Goal: Browse casually

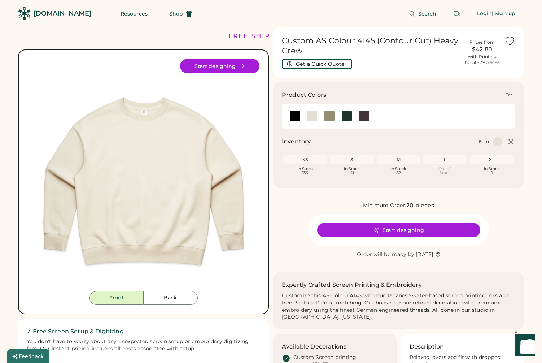
click at [310, 114] on div at bounding box center [312, 115] width 11 height 11
click at [330, 115] on div at bounding box center [329, 115] width 11 height 11
click at [329, 116] on div at bounding box center [329, 115] width 11 height 11
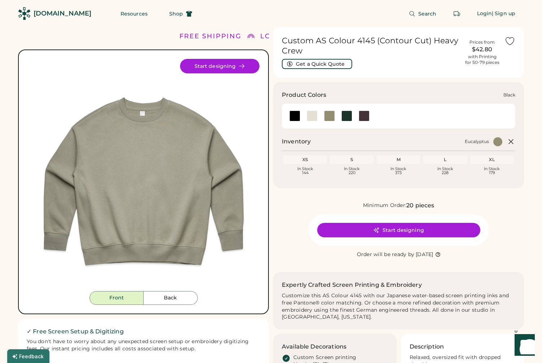
click at [298, 118] on div at bounding box center [294, 115] width 11 height 11
click at [311, 118] on div at bounding box center [312, 115] width 11 height 11
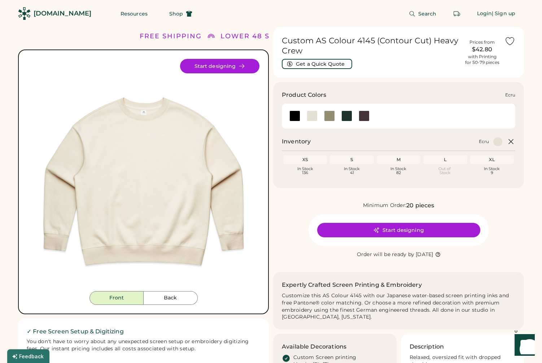
click at [312, 117] on div at bounding box center [312, 115] width 11 height 11
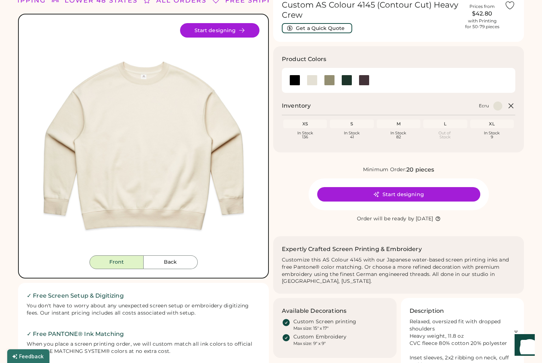
scroll to position [36, 0]
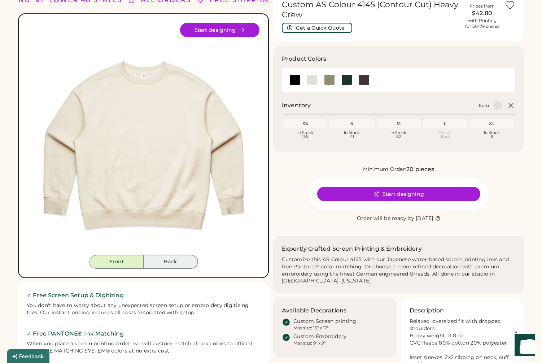
click at [175, 263] on button "Back" at bounding box center [171, 262] width 54 height 14
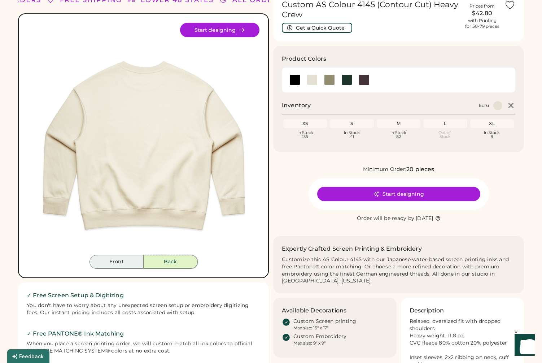
click at [128, 262] on button "Front" at bounding box center [116, 262] width 54 height 14
